Goal: Check status: Verify the current state of an ongoing process or item

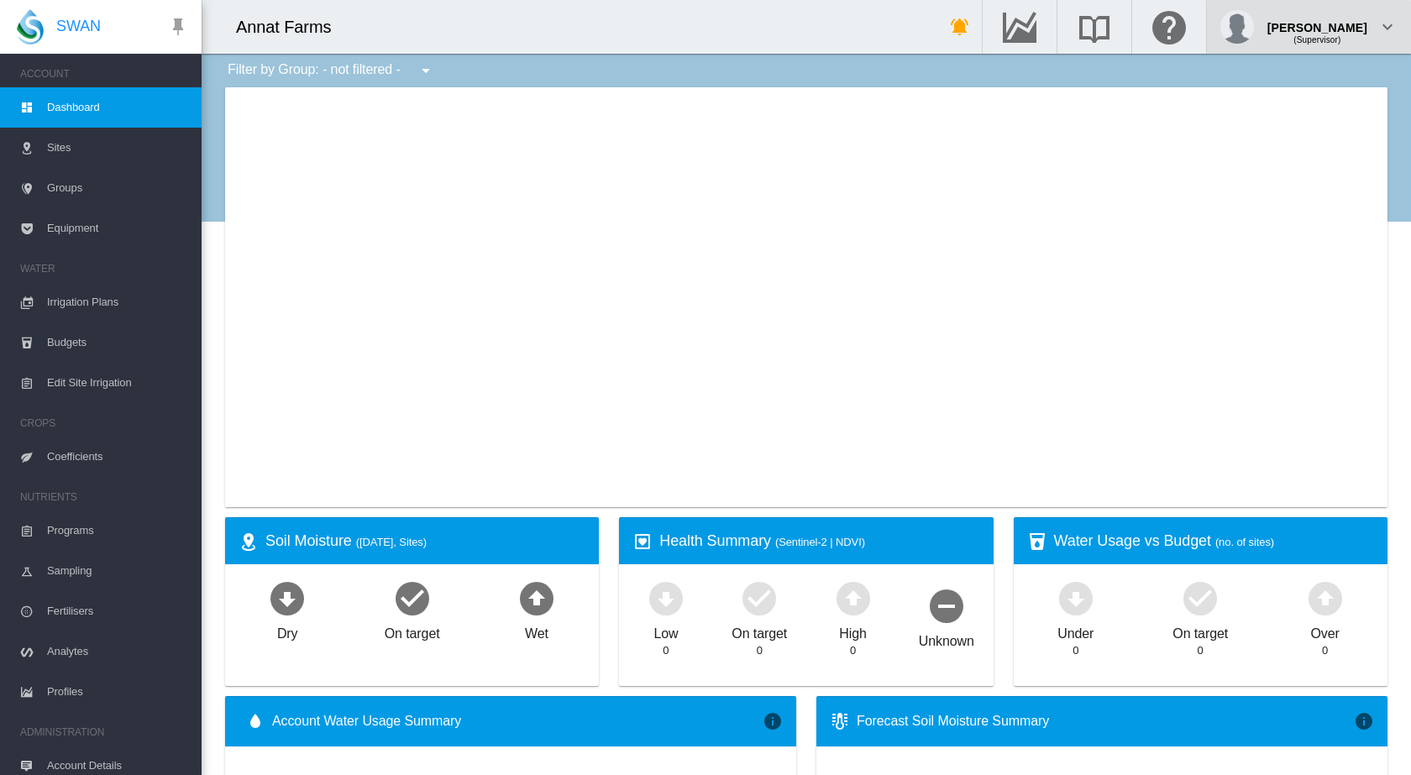
type input "**********"
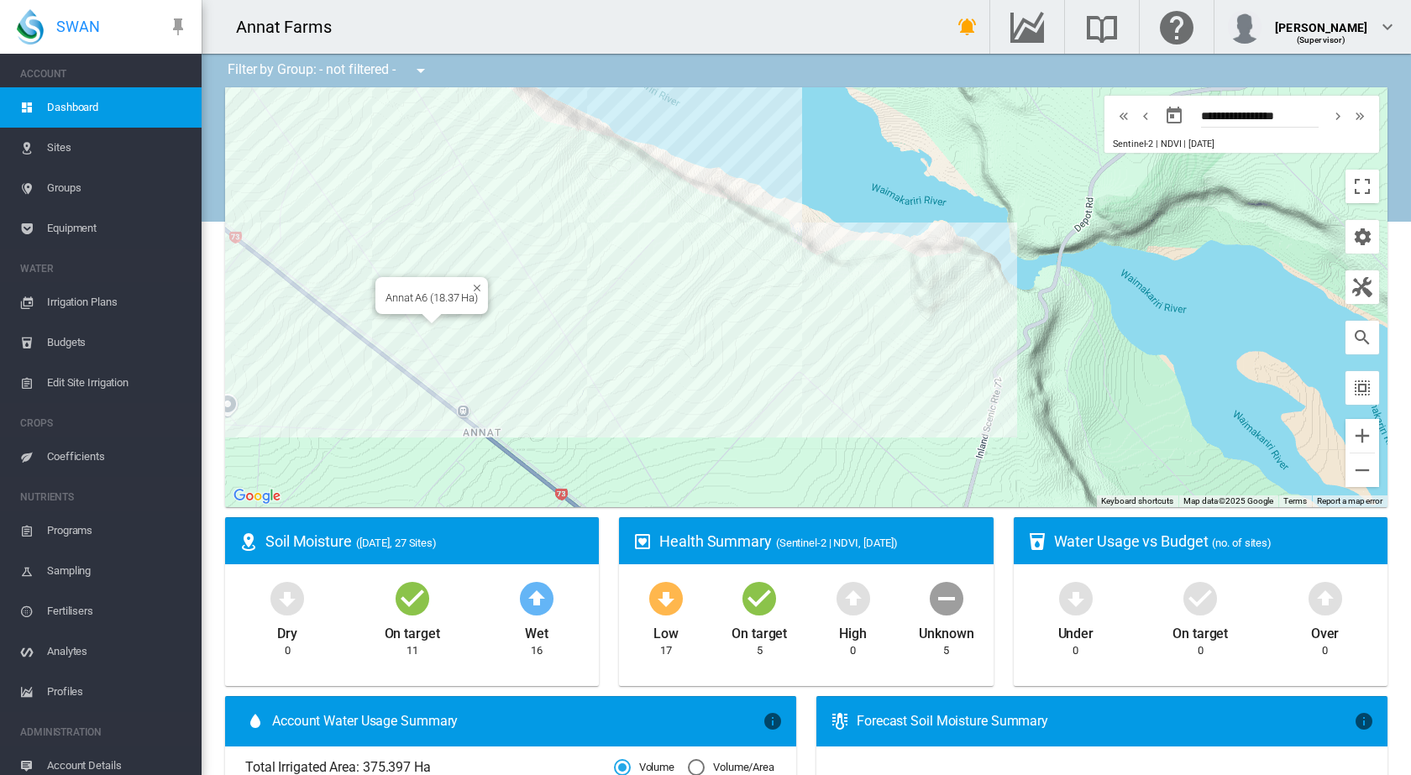
click at [439, 333] on div "Annat A6 (18.37 Ha)" at bounding box center [806, 297] width 1163 height 420
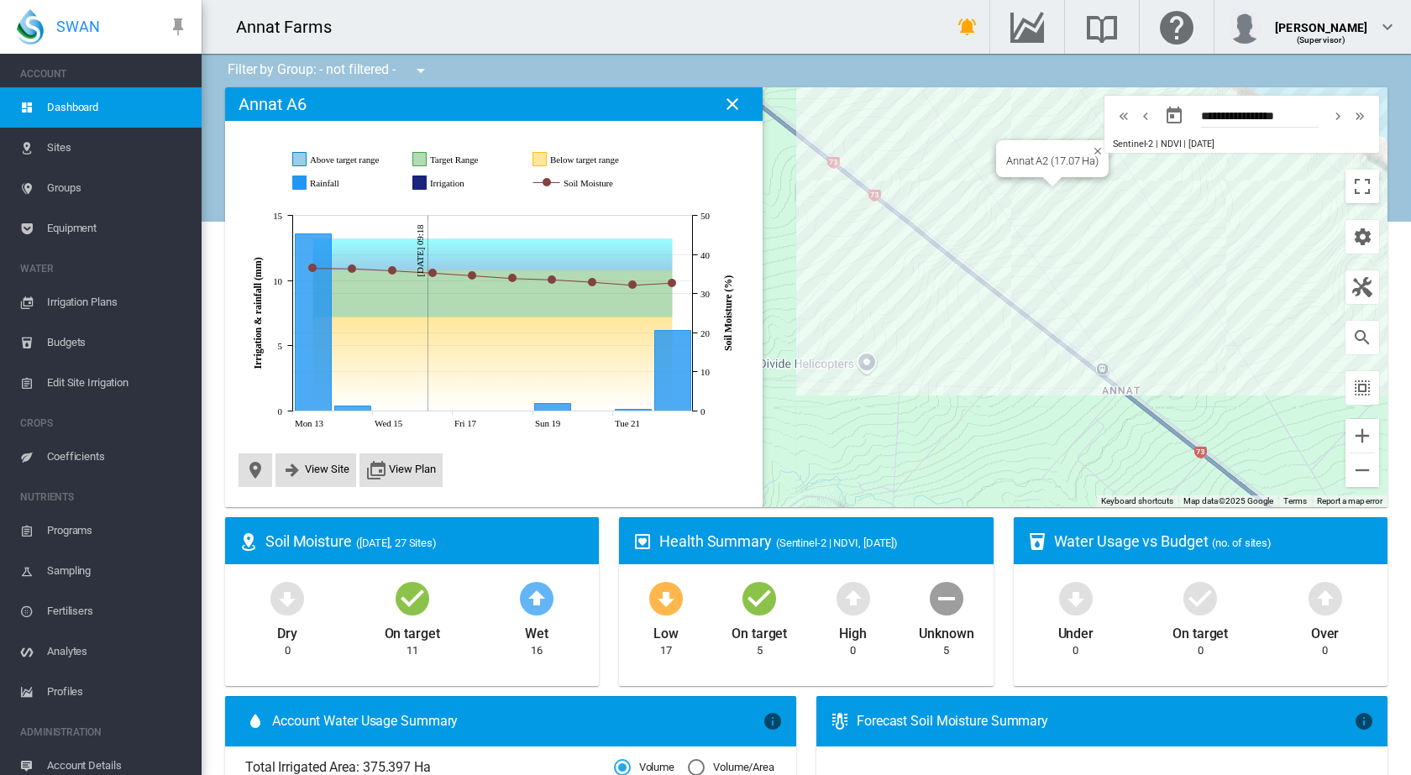
click at [1045, 179] on div at bounding box center [1052, 182] width 21 height 10
click at [1057, 203] on div "Annat A2 (17.07 Ha)" at bounding box center [806, 297] width 1163 height 420
click at [1086, 301] on div "Annat A6 (18.37 Ha)" at bounding box center [806, 297] width 1163 height 420
click at [1109, 333] on div "Annat A9 (16.97 Ha)" at bounding box center [806, 297] width 1163 height 420
click at [1084, 318] on div "Annat A6 (18.37 Ha)" at bounding box center [806, 297] width 1163 height 420
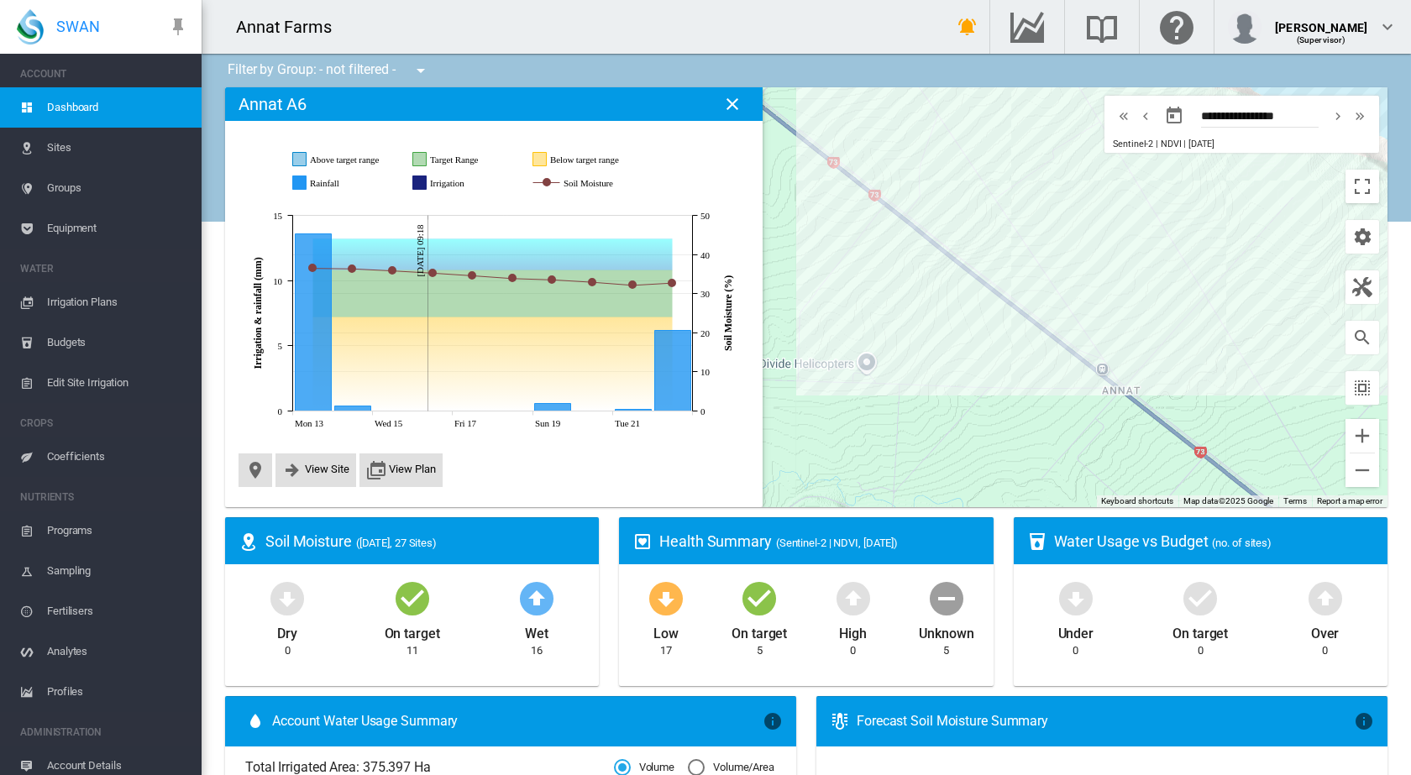
click at [1118, 334] on div at bounding box center [806, 297] width 1163 height 420
click at [1129, 274] on div "Annat A7 (14.79 Ha)" at bounding box center [806, 297] width 1163 height 420
click at [1180, 283] on div "Annat A11 (3.82 Ha)" at bounding box center [806, 297] width 1163 height 420
click at [1188, 279] on div at bounding box center [806, 297] width 1163 height 420
click at [1184, 281] on div at bounding box center [806, 297] width 1163 height 420
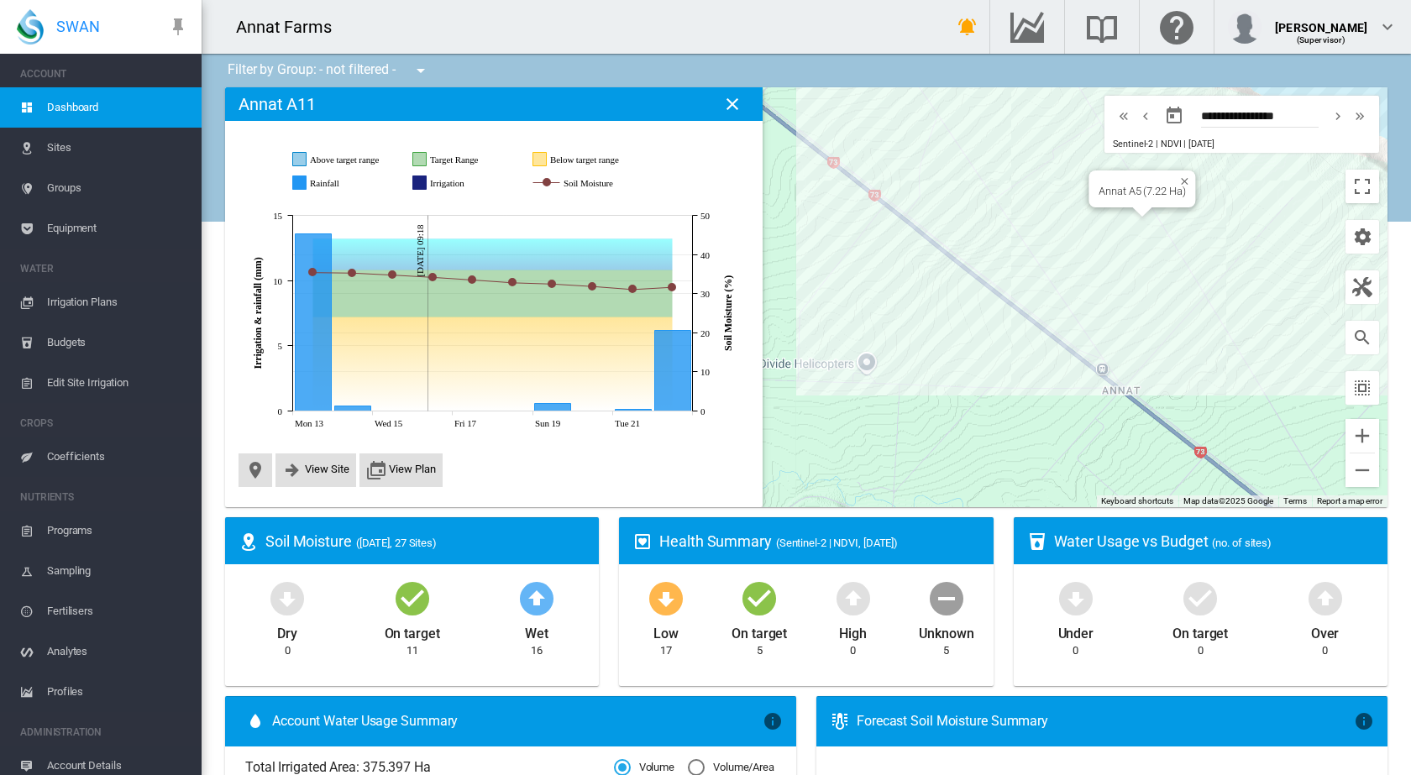
click at [1128, 226] on div "Annat A5 (7.22 Ha)" at bounding box center [806, 297] width 1163 height 420
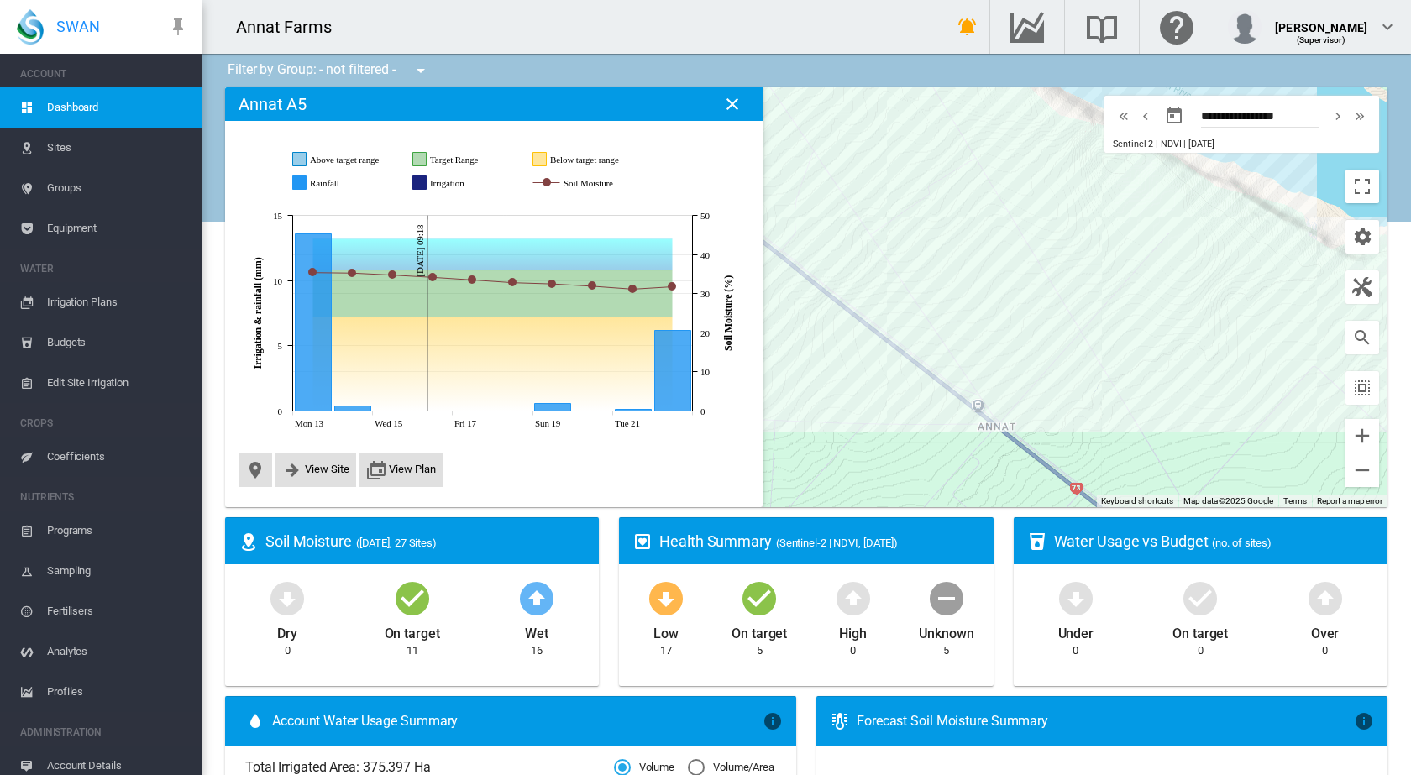
drag, startPoint x: 1239, startPoint y: 381, endPoint x: 1112, endPoint y: 418, distance: 132.1
click at [1112, 418] on div at bounding box center [806, 297] width 1163 height 420
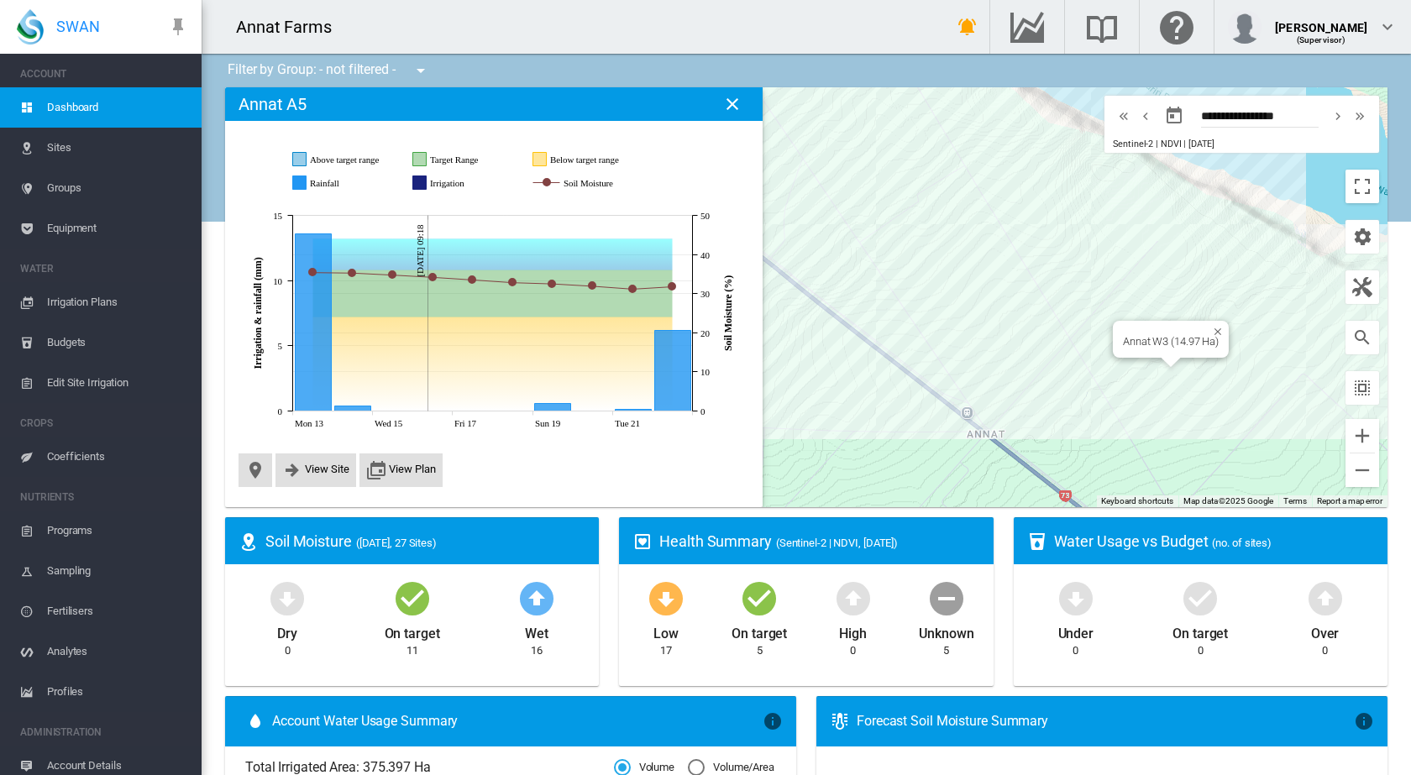
click at [1167, 367] on div at bounding box center [1171, 363] width 21 height 10
click at [1168, 375] on div "Annat W3 (14.97 Ha)" at bounding box center [806, 297] width 1163 height 420
click at [1116, 301] on div "Annat W1 (8.36 Ha)" at bounding box center [806, 297] width 1163 height 420
click at [1211, 325] on div "Annat A (35.41 Ha)" at bounding box center [806, 297] width 1163 height 420
click at [1147, 284] on div "Annat E1 (10.522 Ha)" at bounding box center [806, 297] width 1163 height 420
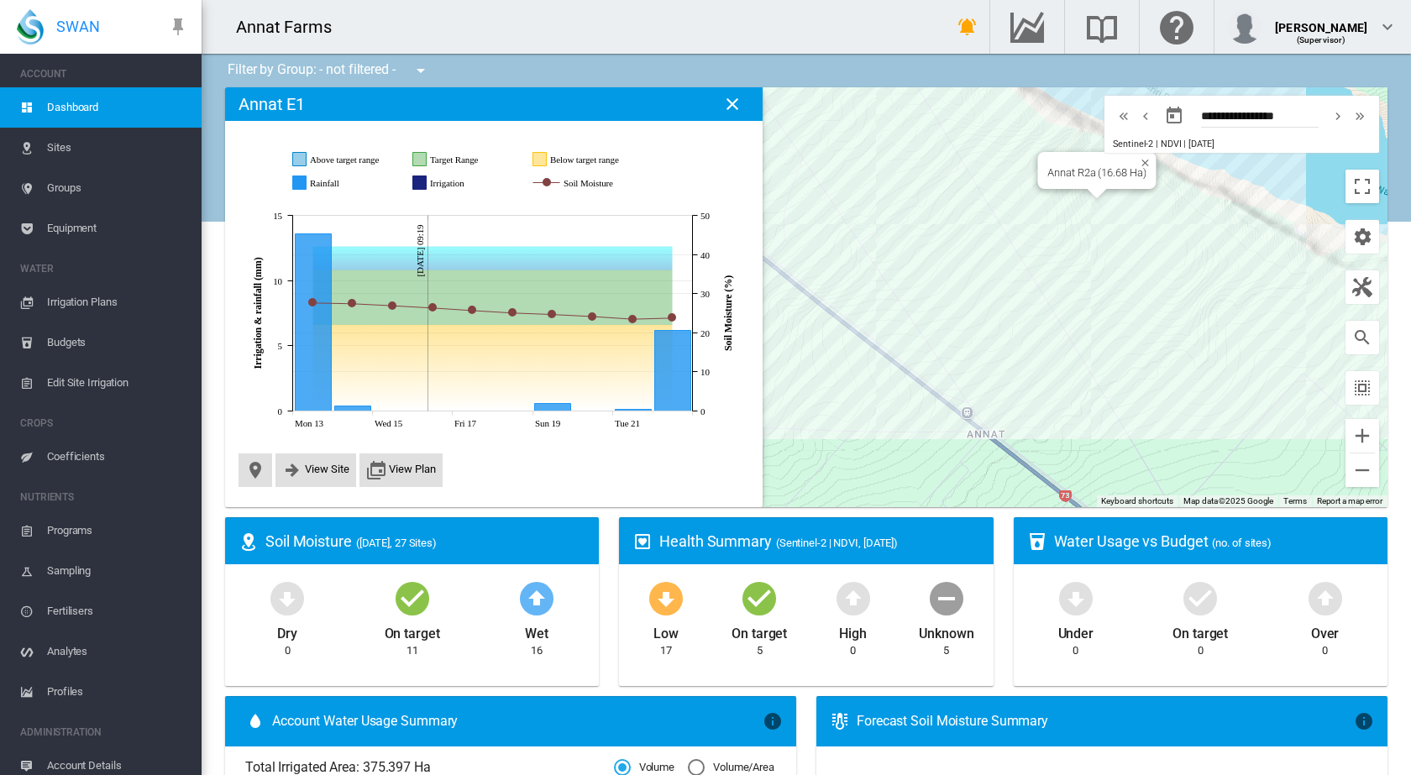
click at [1093, 204] on div "Annat R2a (16.68 Ha)" at bounding box center [806, 297] width 1163 height 420
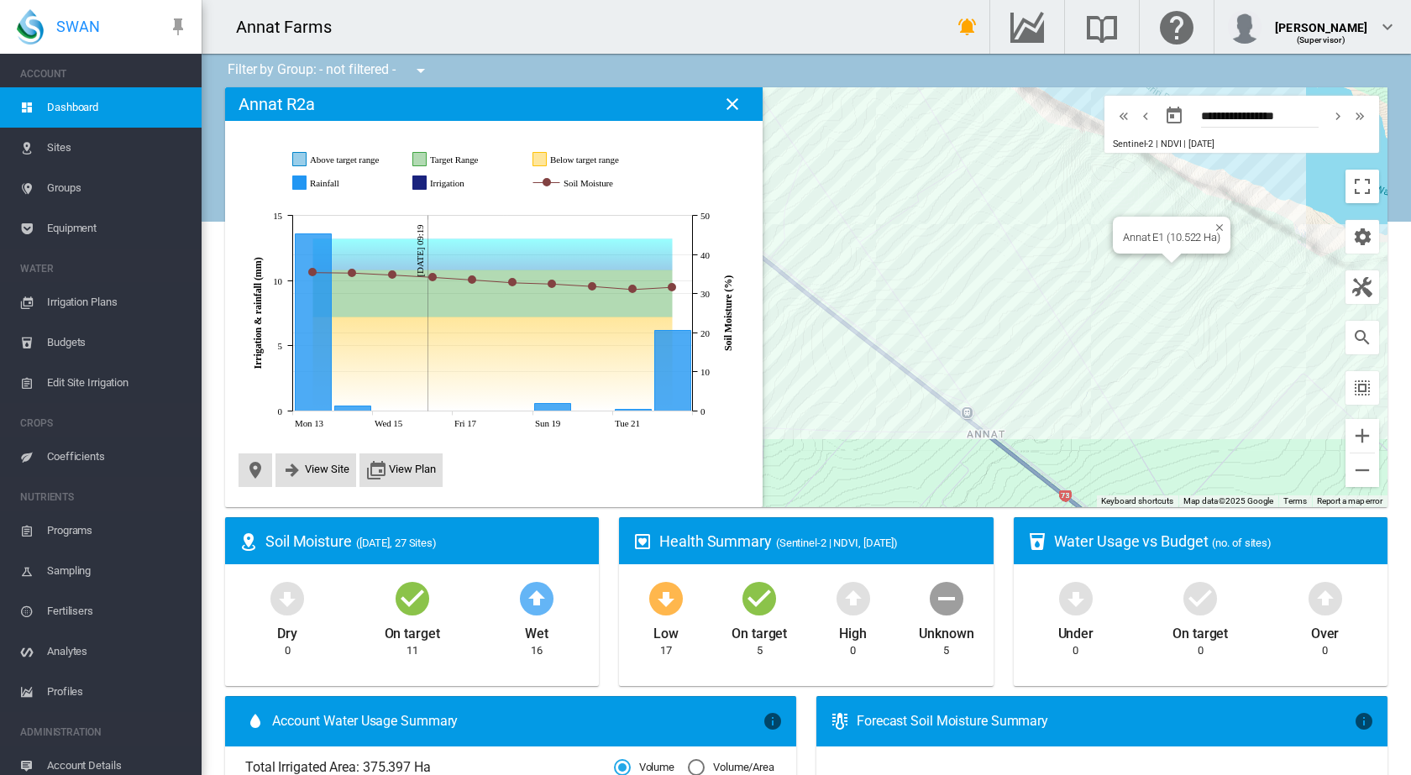
click at [1158, 273] on div "Annat E1 (10.522 Ha)" at bounding box center [806, 297] width 1163 height 420
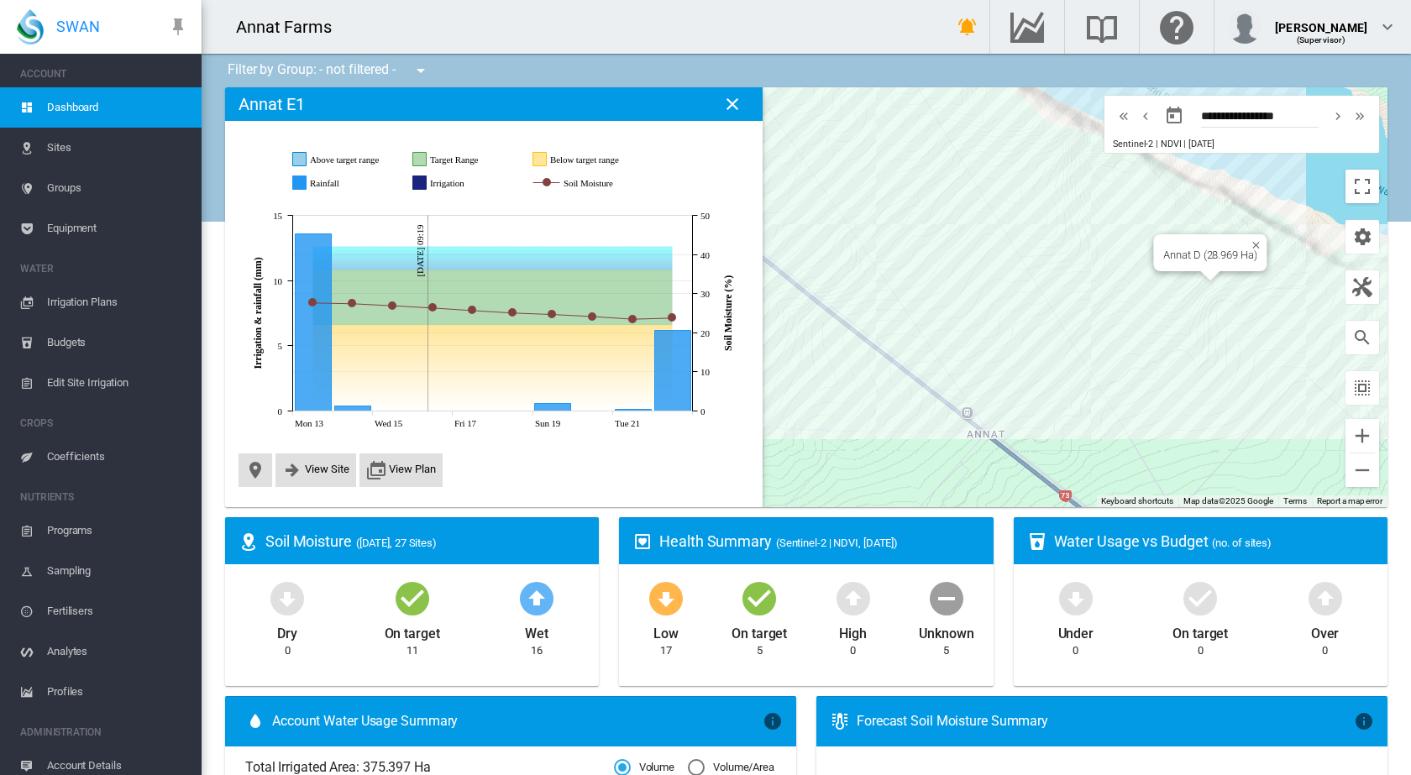
click at [1246, 282] on div "Annat D (28.969 Ha)" at bounding box center [806, 297] width 1163 height 420
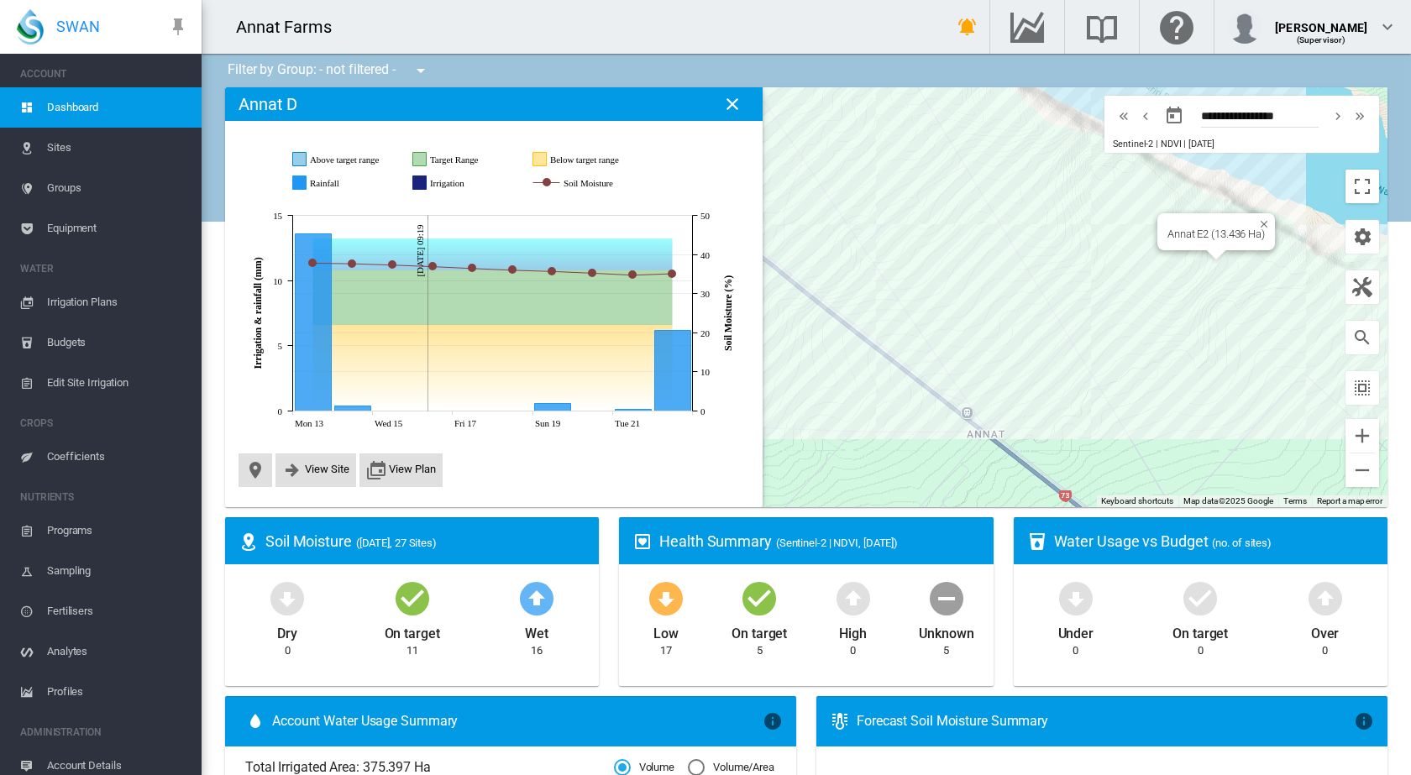
click at [1189, 259] on div "Annat E2 (13.436 Ha)" at bounding box center [806, 297] width 1163 height 420
